Goal: Find specific page/section

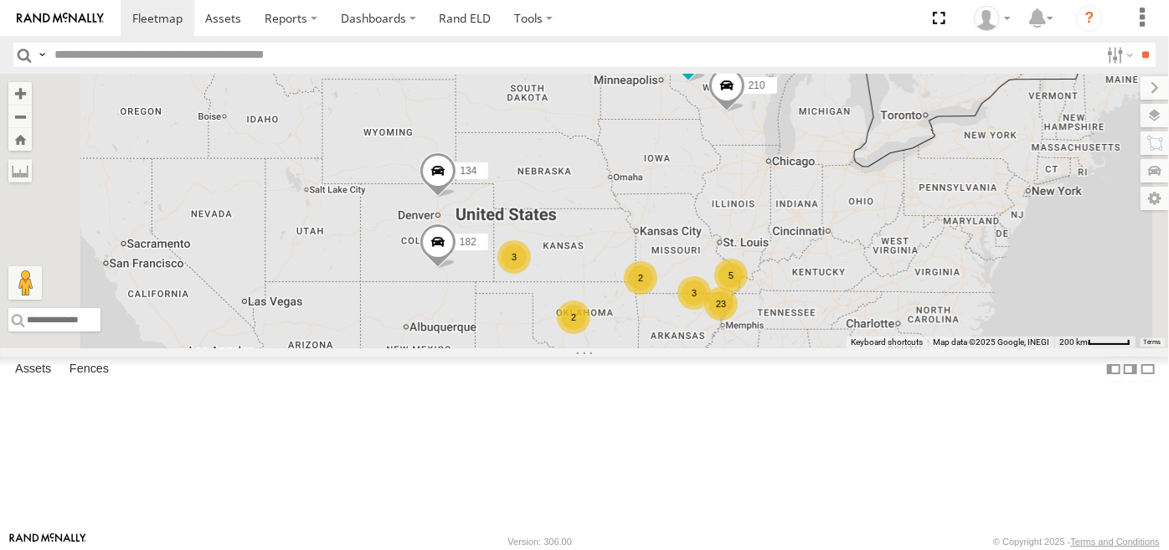
click at [0, 0] on span at bounding box center [0, 0] width 0 height 0
click at [468, 18] on link "Rand ELD" at bounding box center [465, 18] width 75 height 36
click at [0, 0] on div at bounding box center [0, 0] width 0 height 0
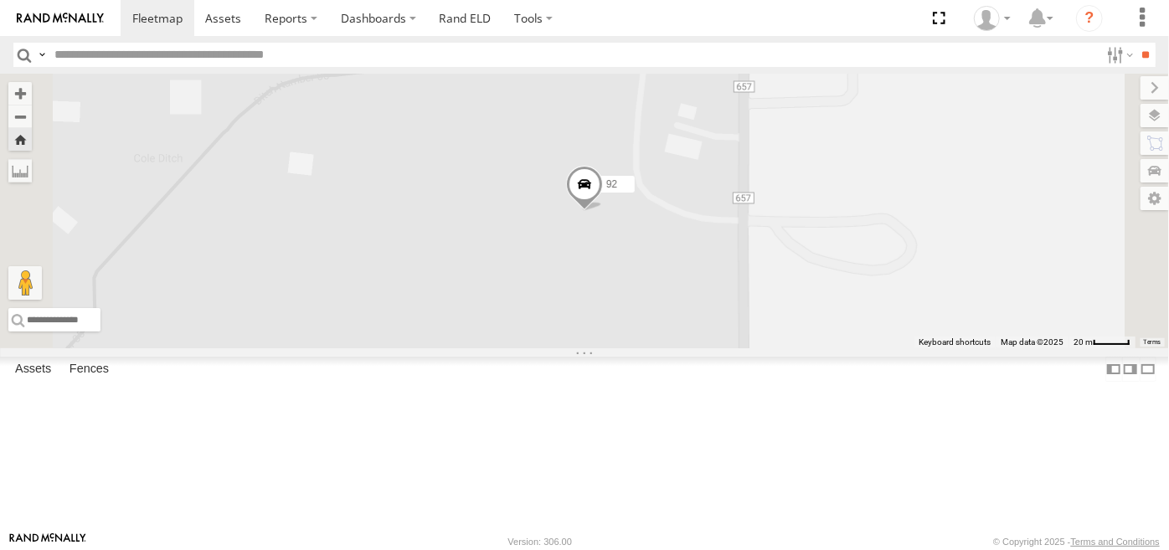
click at [0, 0] on div "92" at bounding box center [0, 0] width 0 height 0
click at [224, 18] on span at bounding box center [223, 18] width 36 height 16
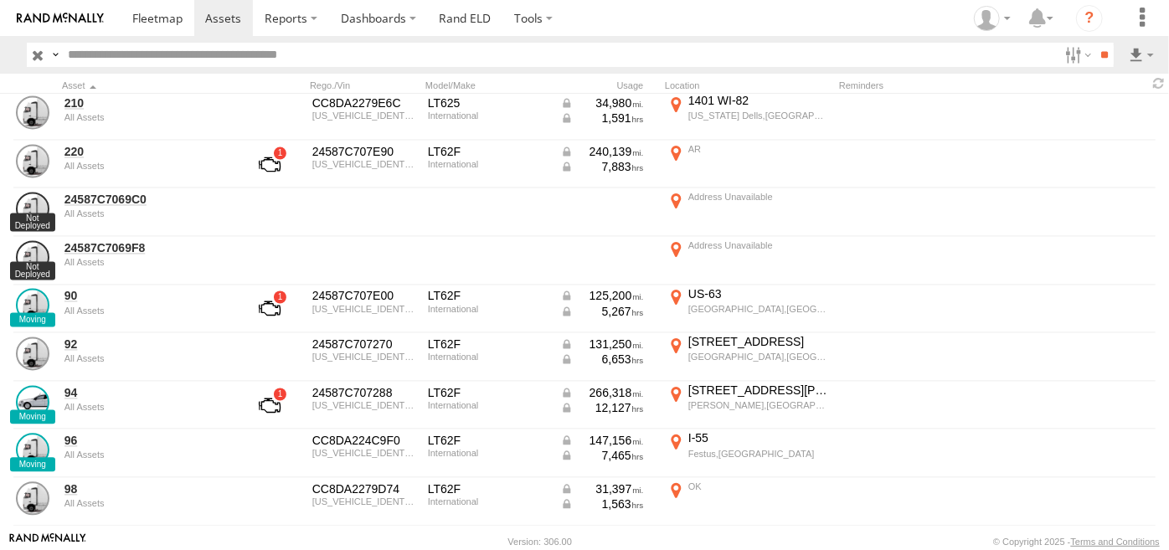
scroll to position [1691, 0]
